Goal: Task Accomplishment & Management: Use online tool/utility

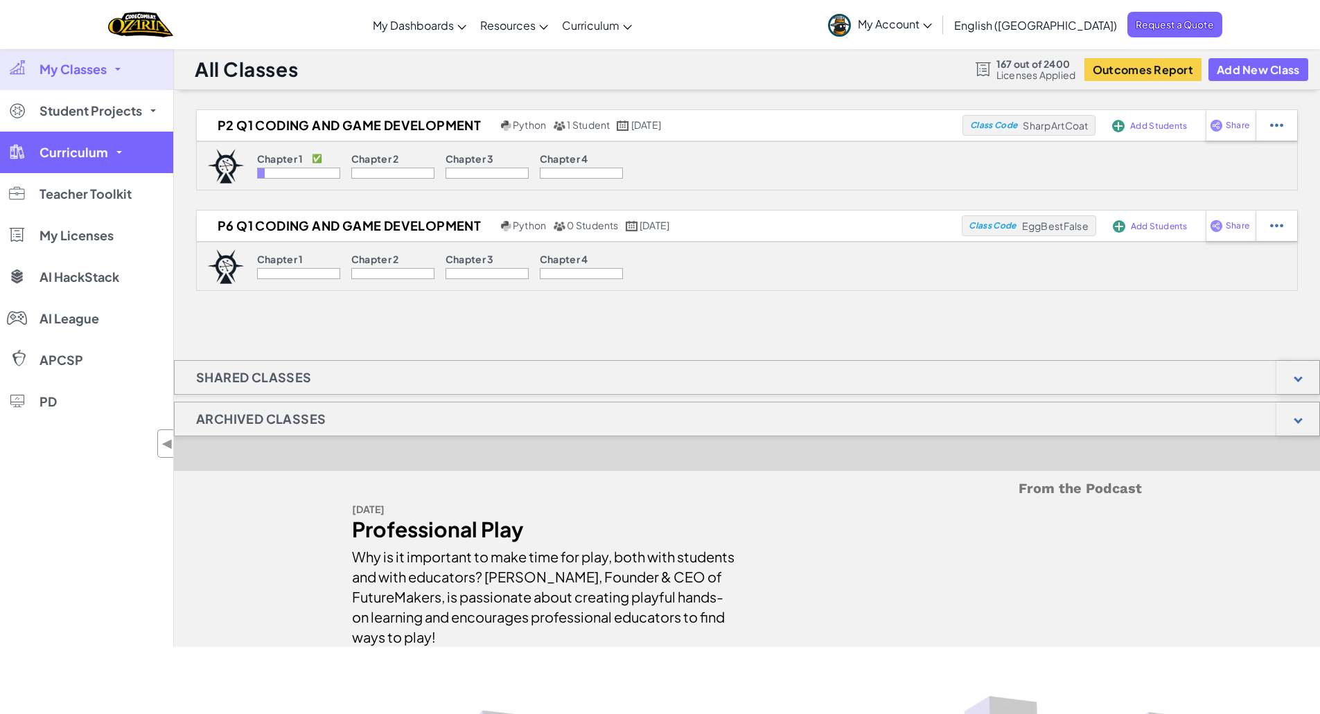
click at [73, 154] on span "Curriculum" at bounding box center [73, 152] width 69 height 12
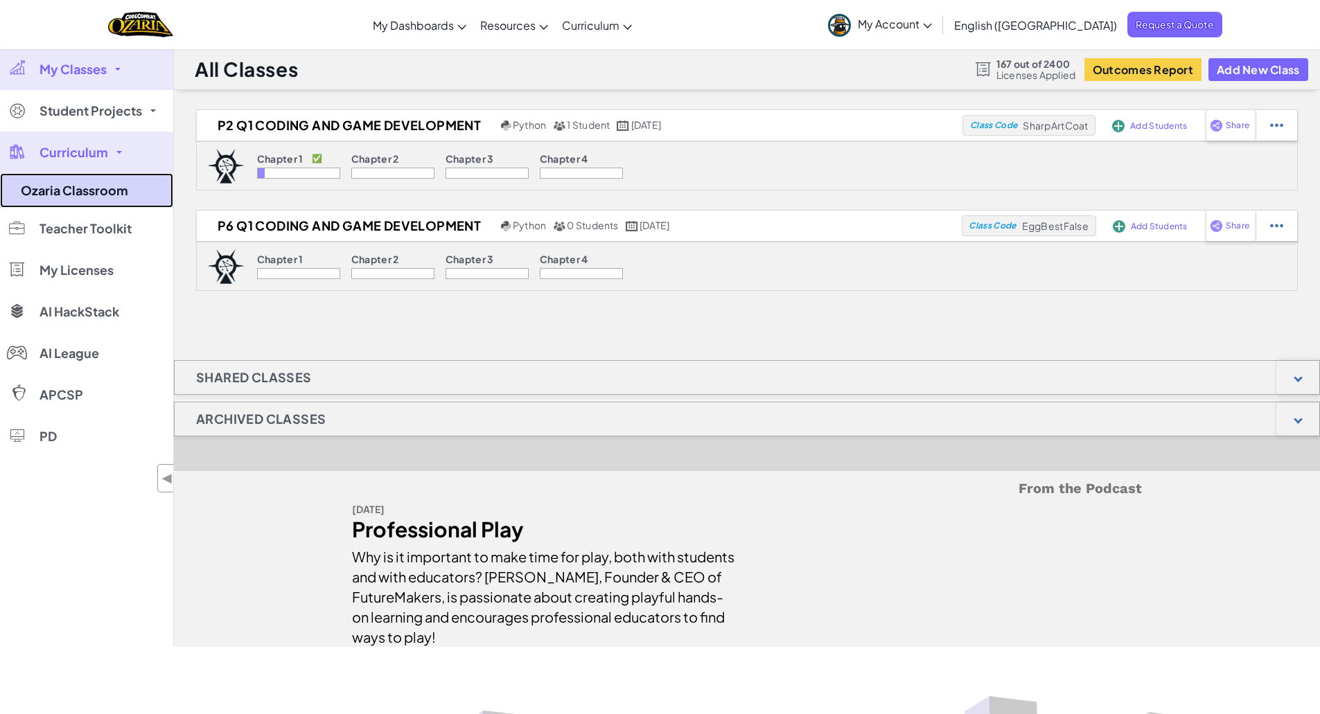
click at [74, 182] on link "Ozaria Classroom" at bounding box center [86, 190] width 173 height 35
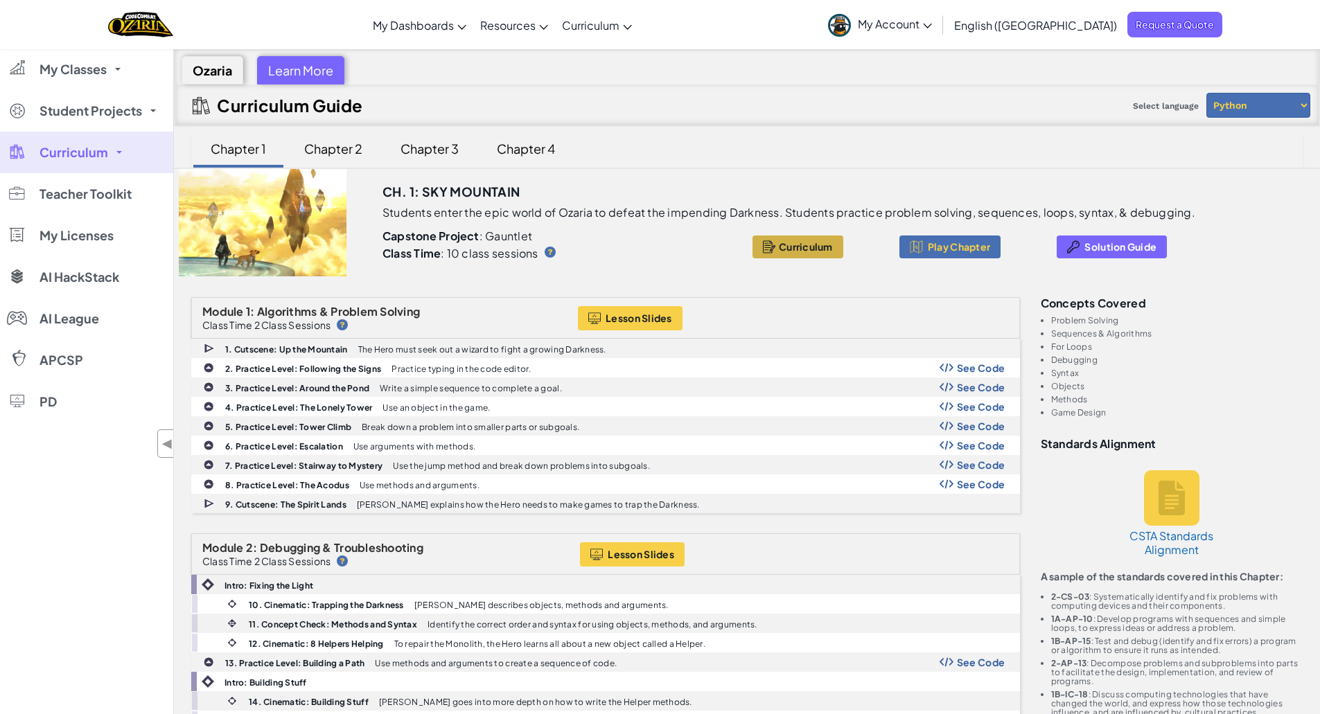
click at [818, 253] on button "Curriculum" at bounding box center [797, 247] width 91 height 23
click at [76, 76] on span "My Classes" at bounding box center [72, 69] width 67 height 12
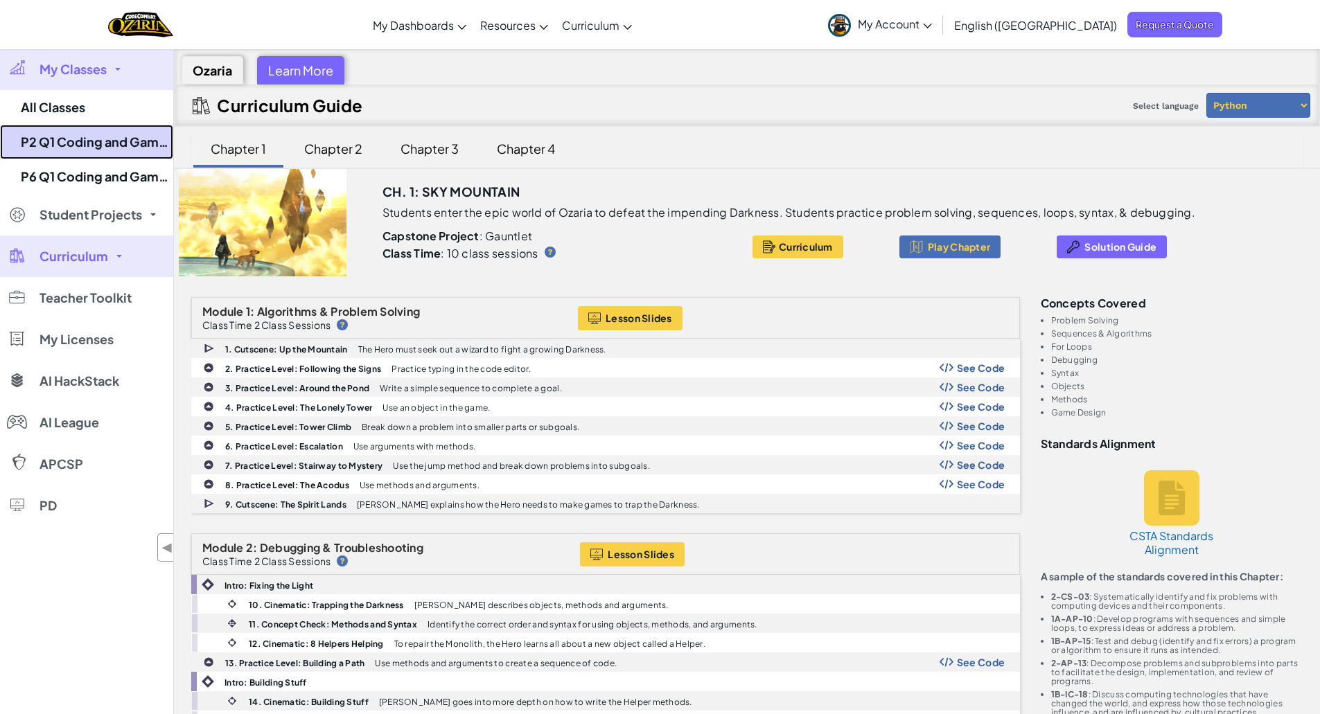
click at [80, 143] on link "P2 Q1 Coding and Game Development" at bounding box center [86, 142] width 173 height 35
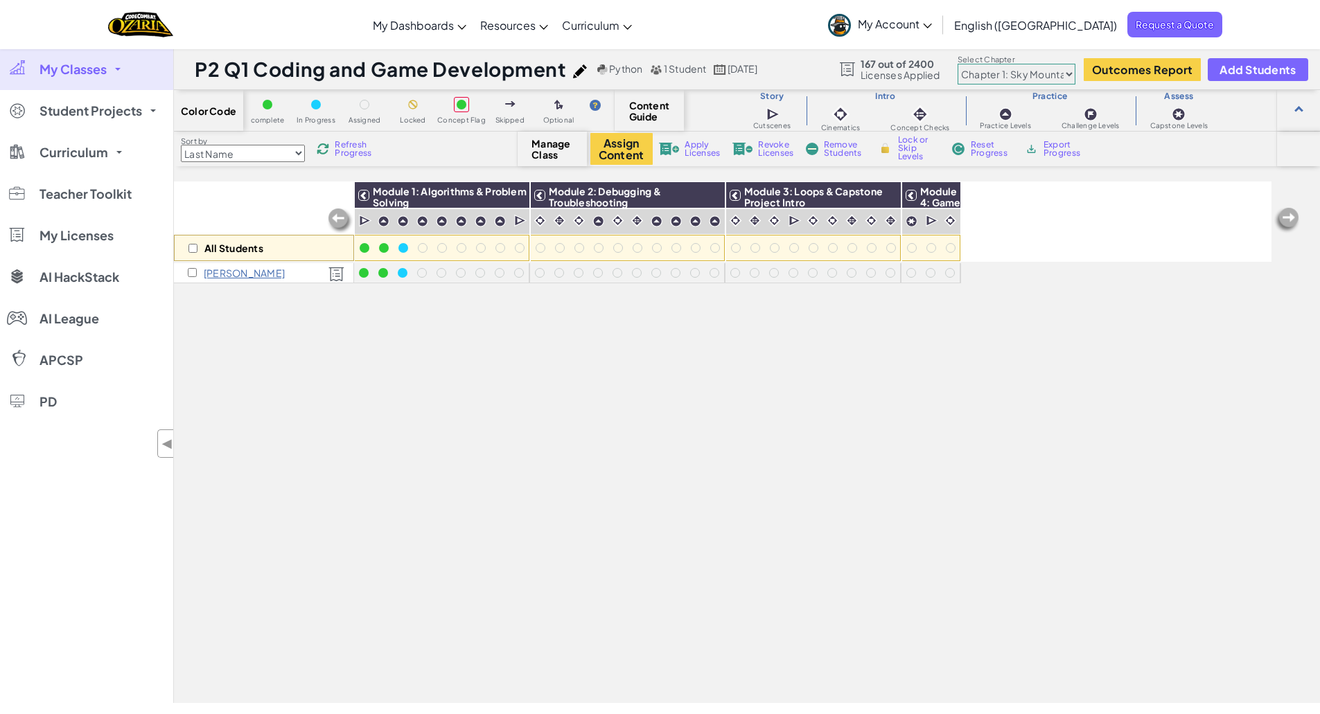
click at [243, 274] on p "[PERSON_NAME]" at bounding box center [244, 272] width 81 height 11
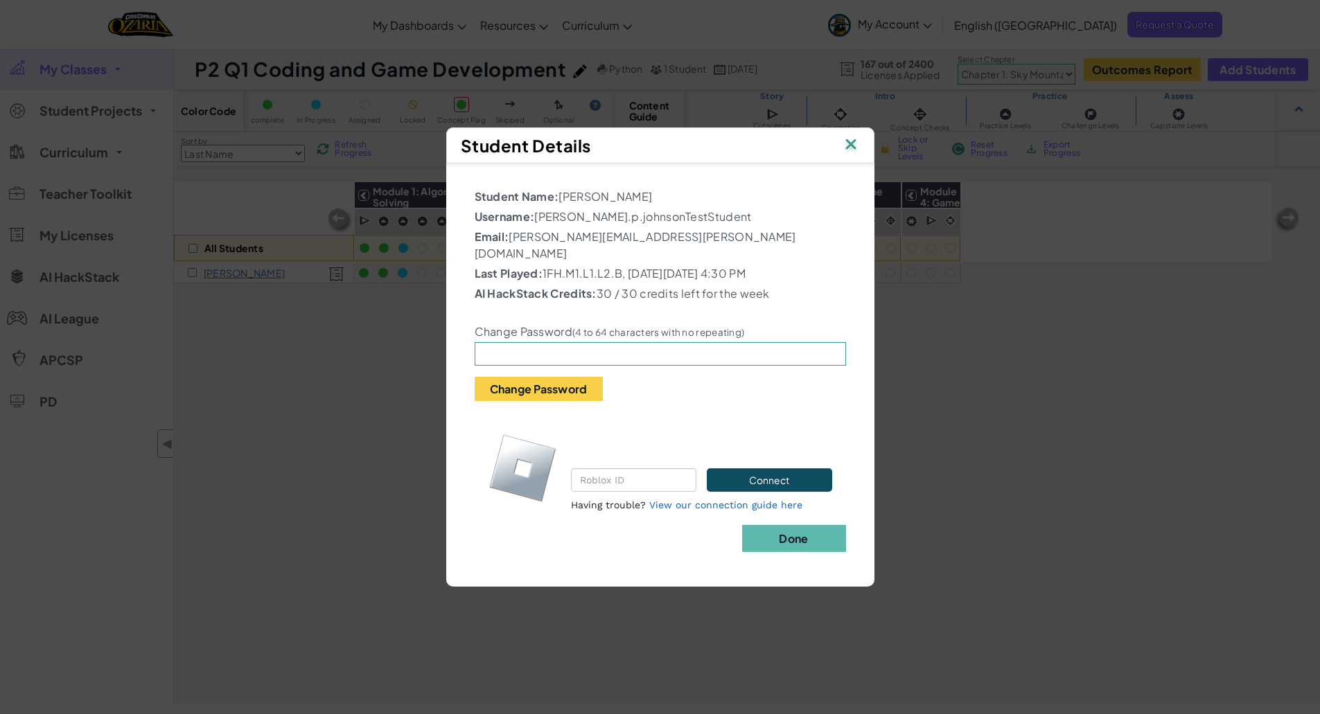
click at [854, 152] on img at bounding box center [851, 145] width 18 height 21
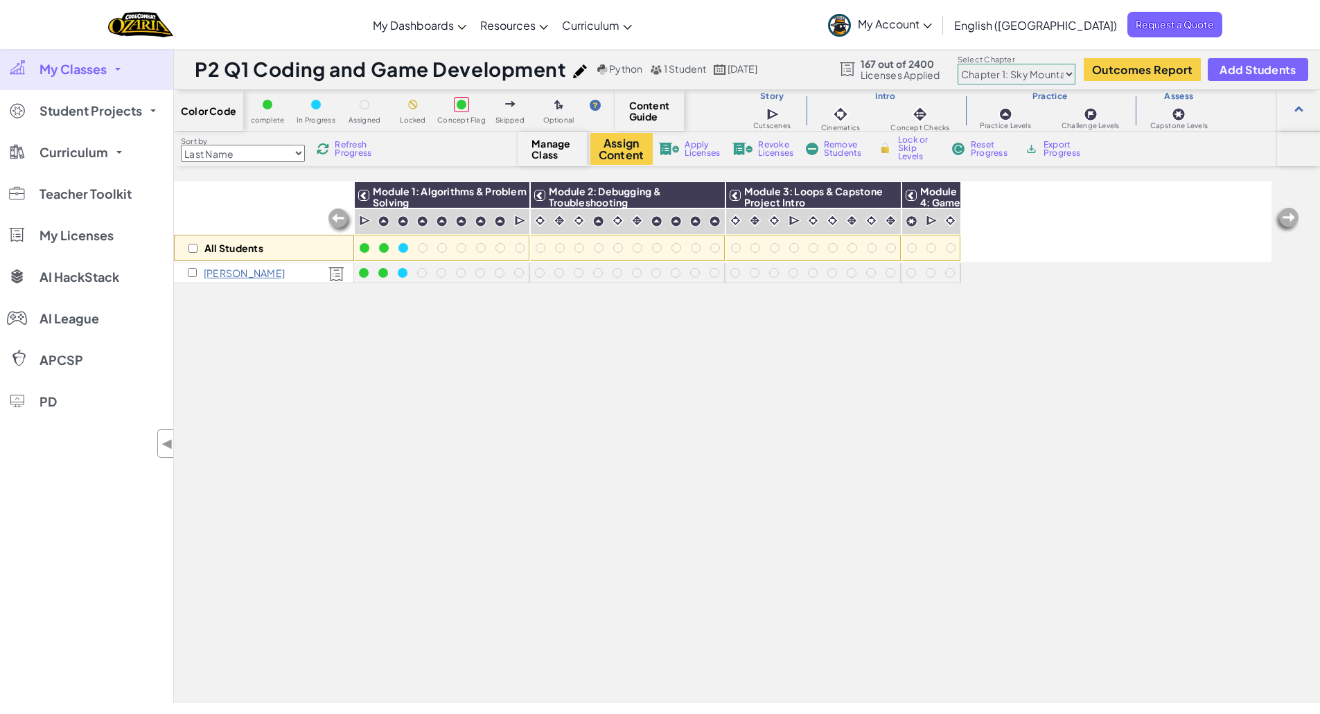
click at [939, 31] on link "My Account" at bounding box center [880, 25] width 118 height 44
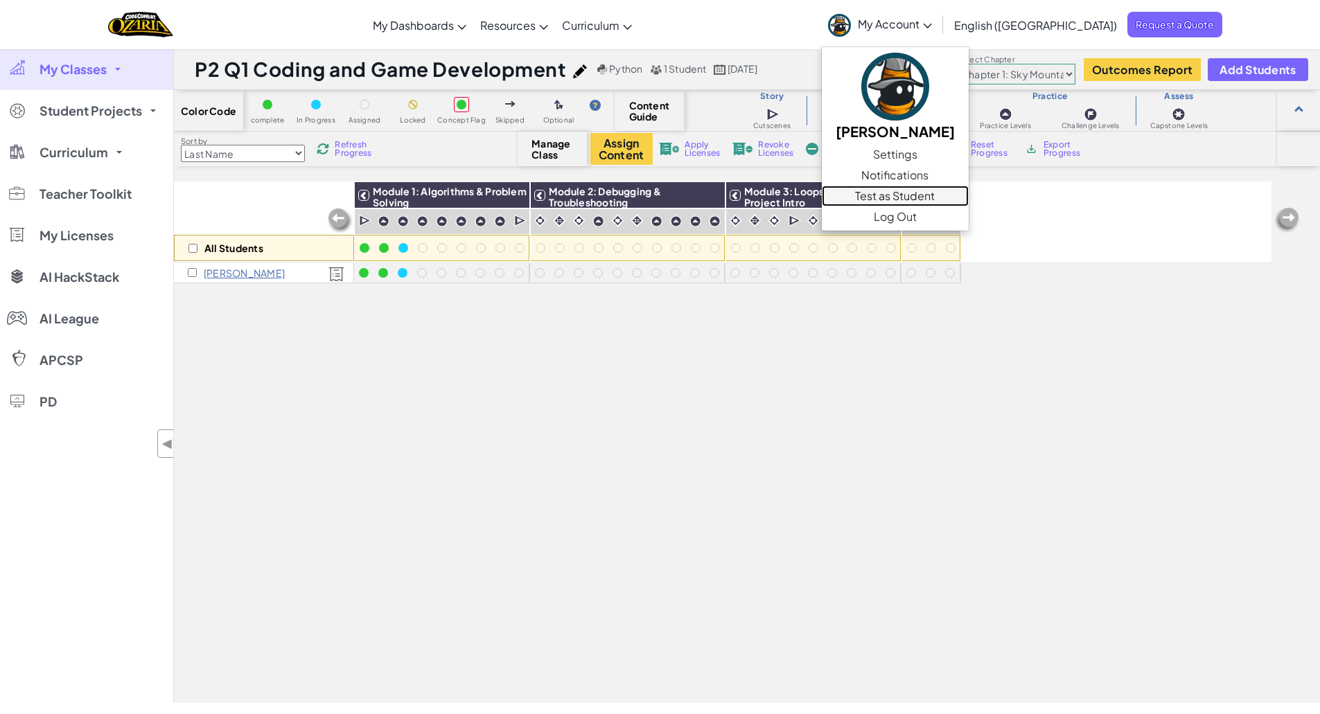
click at [969, 198] on link "Test as Student" at bounding box center [895, 196] width 147 height 21
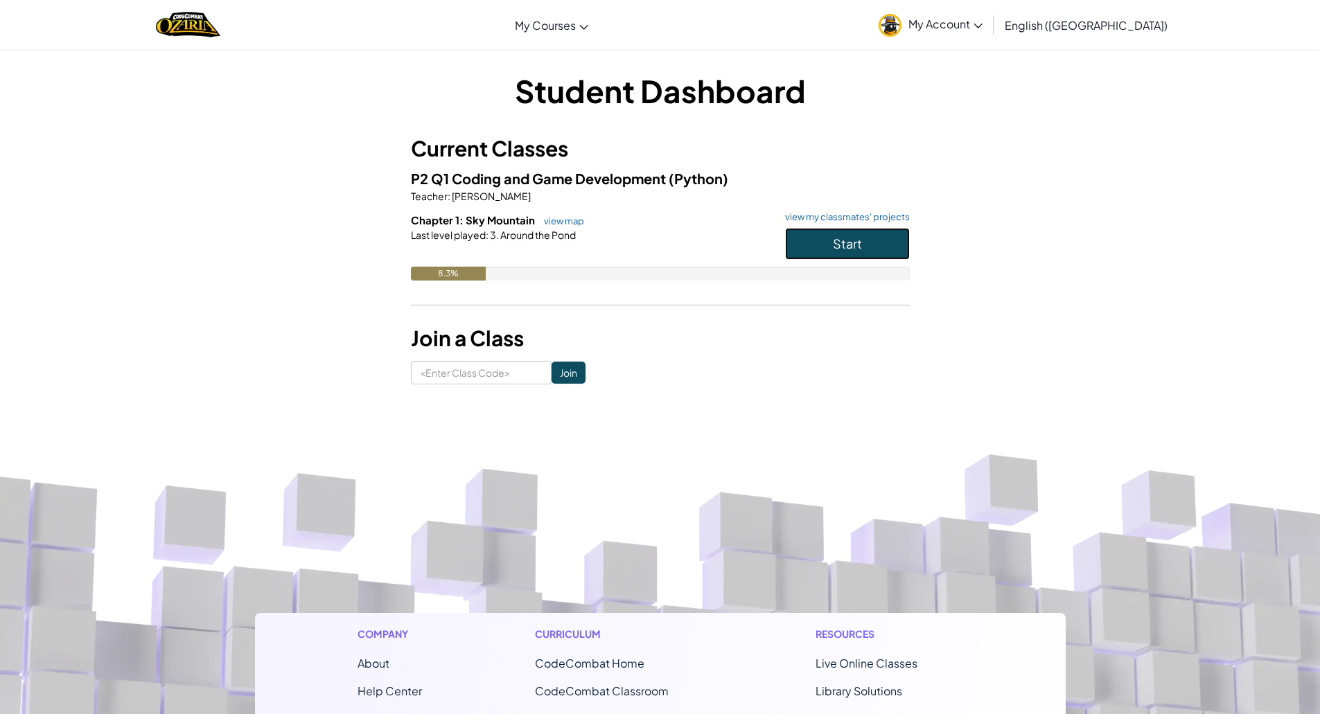
click at [864, 249] on button "Start" at bounding box center [847, 244] width 125 height 32
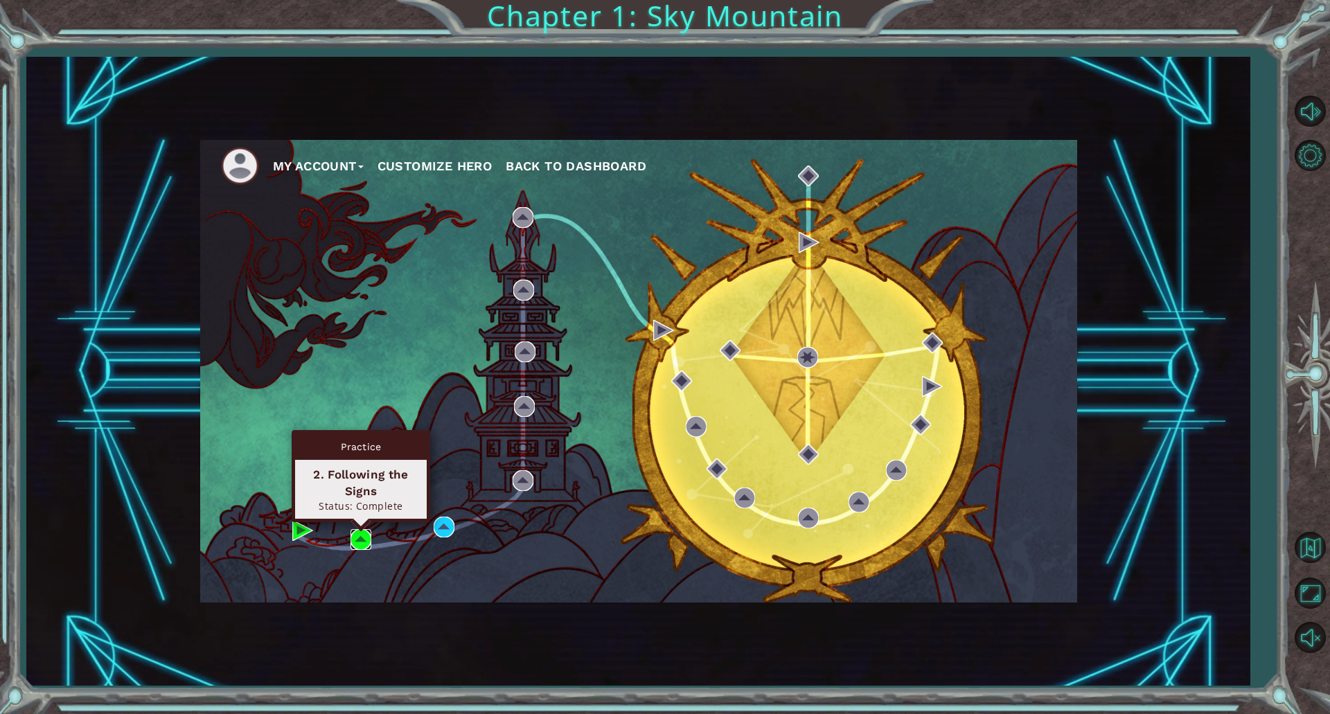
click at [360, 536] on img at bounding box center [361, 539] width 21 height 21
